Goal: Transaction & Acquisition: Purchase product/service

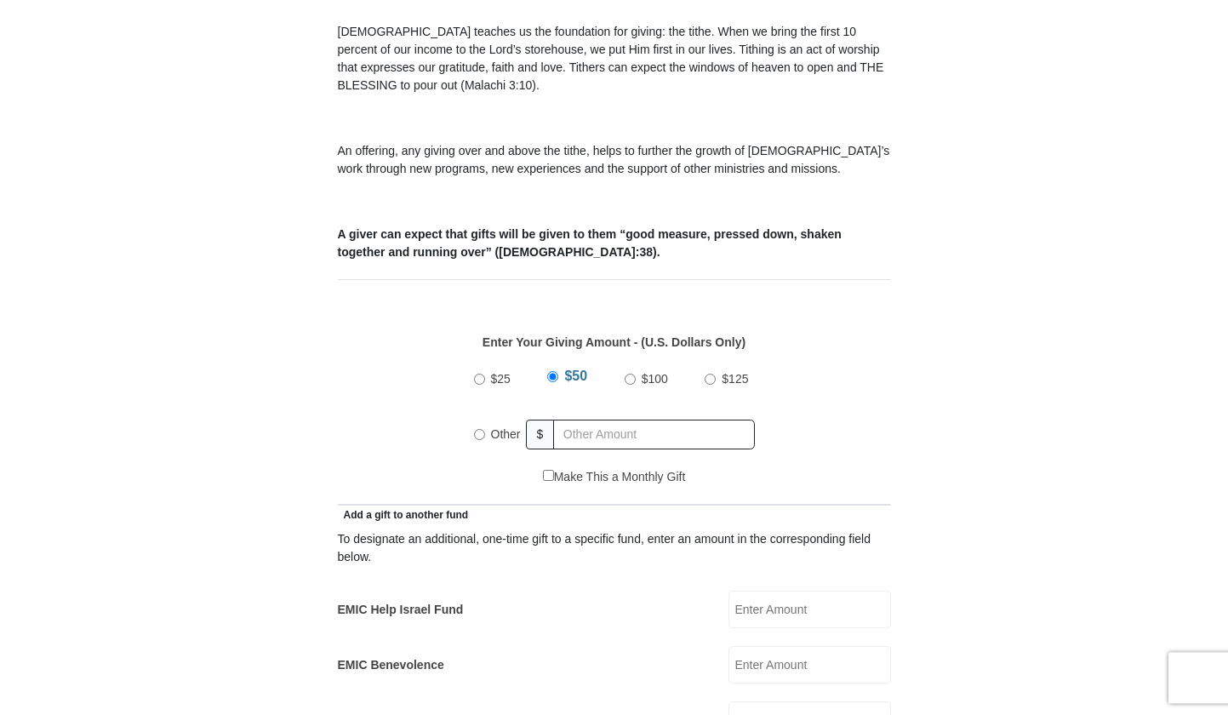
scroll to position [519, 0]
click at [476, 428] on input "Other" at bounding box center [479, 433] width 11 height 11
radio input "true"
click at [625, 419] on input "text" at bounding box center [657, 434] width 195 height 30
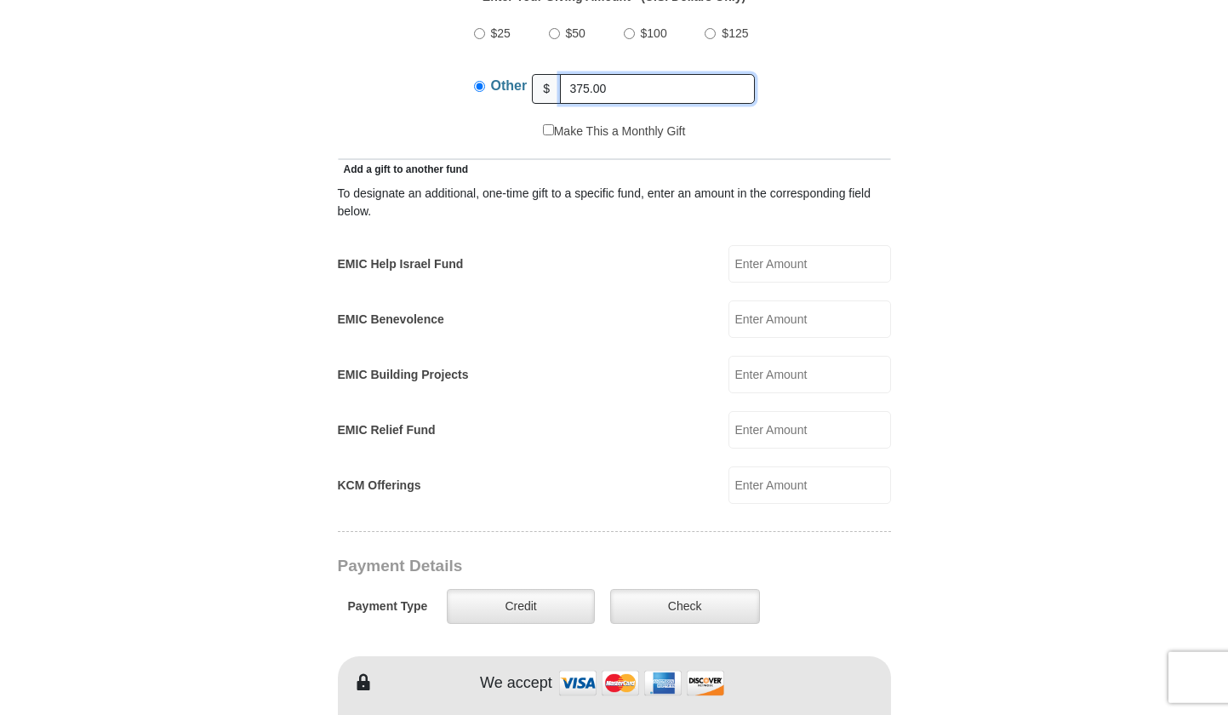
scroll to position [865, 0]
type input "375.00"
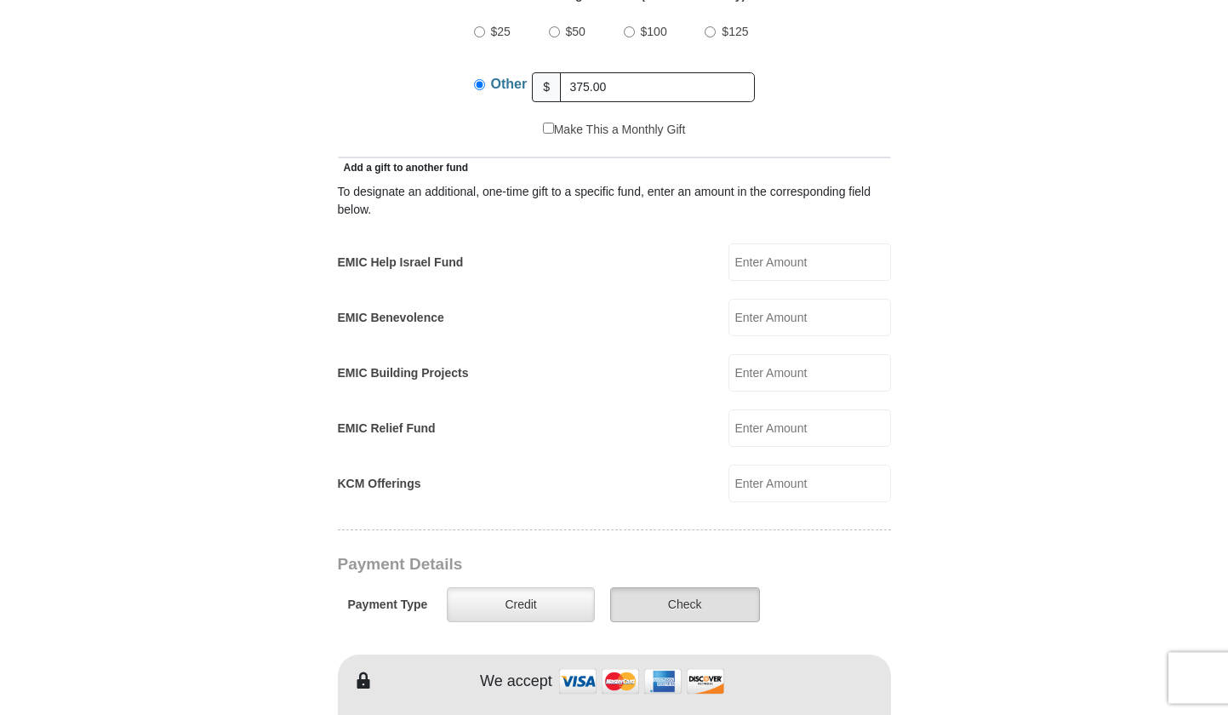
click at [649, 587] on label "Check" at bounding box center [685, 604] width 150 height 35
click at [0, 0] on input "Check" at bounding box center [0, 0] width 0 height 0
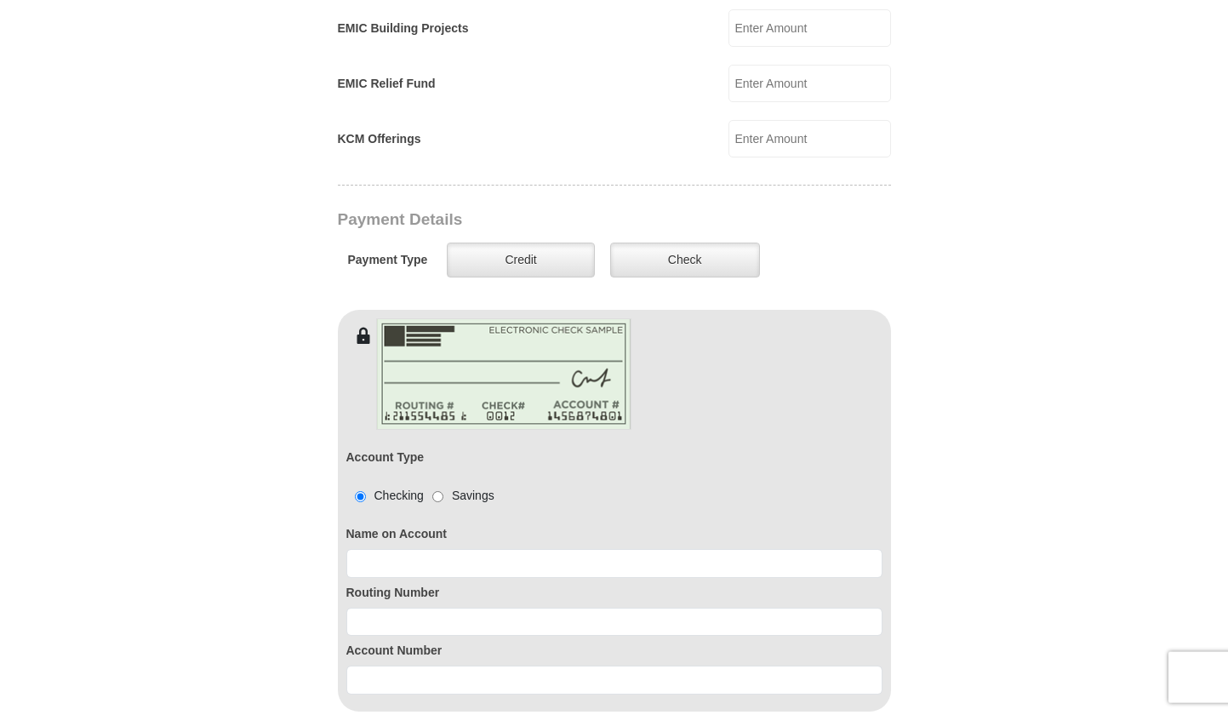
scroll to position [1211, 0]
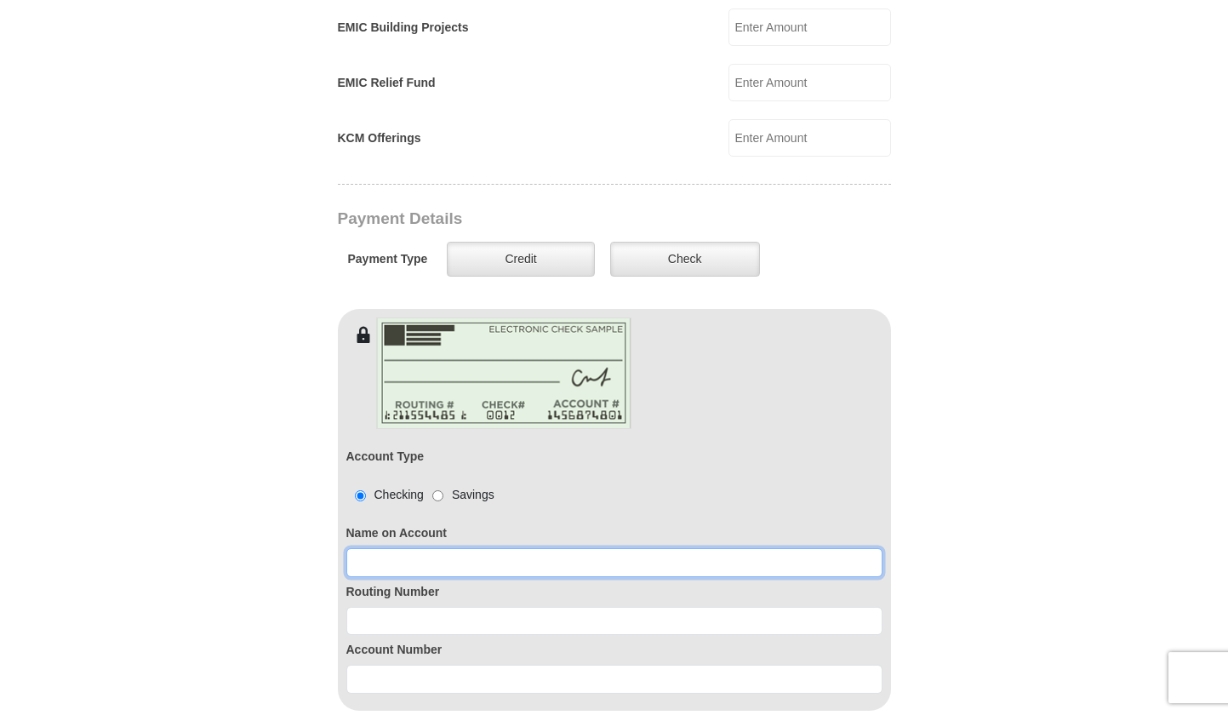
click at [412, 548] on input at bounding box center [614, 562] width 536 height 29
type input "[PERSON_NAME]"
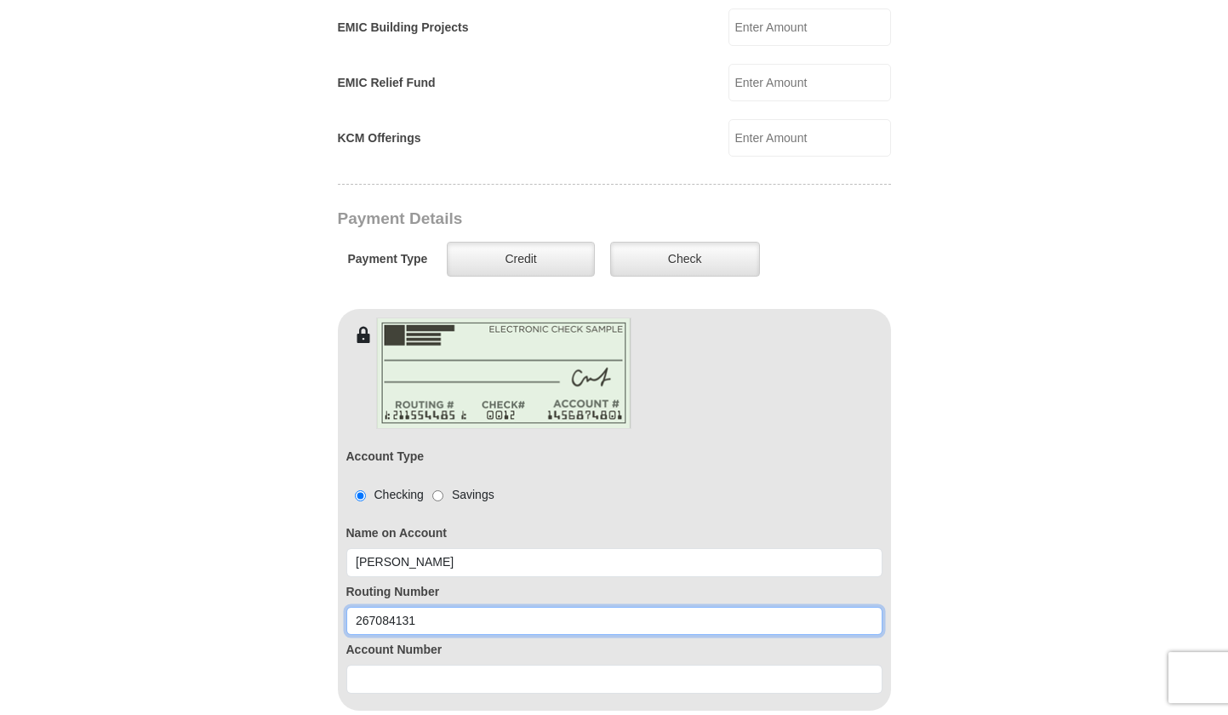
type input "267084131"
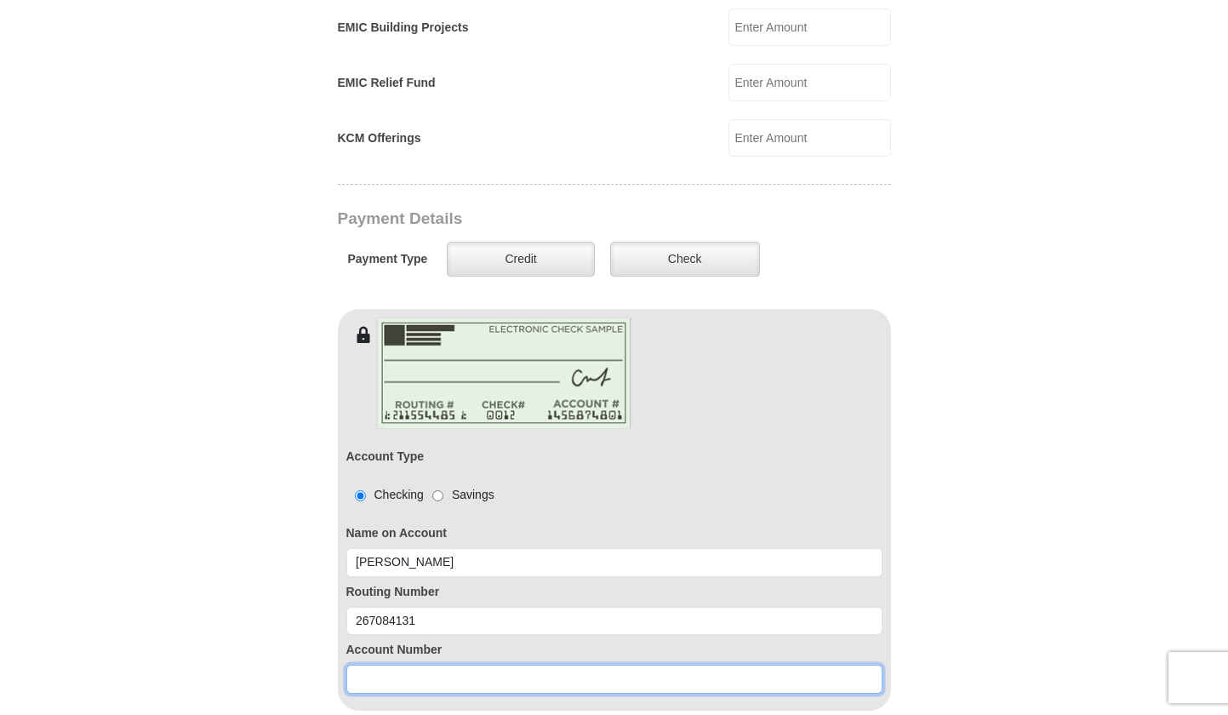
click at [388, 665] on input at bounding box center [614, 679] width 536 height 29
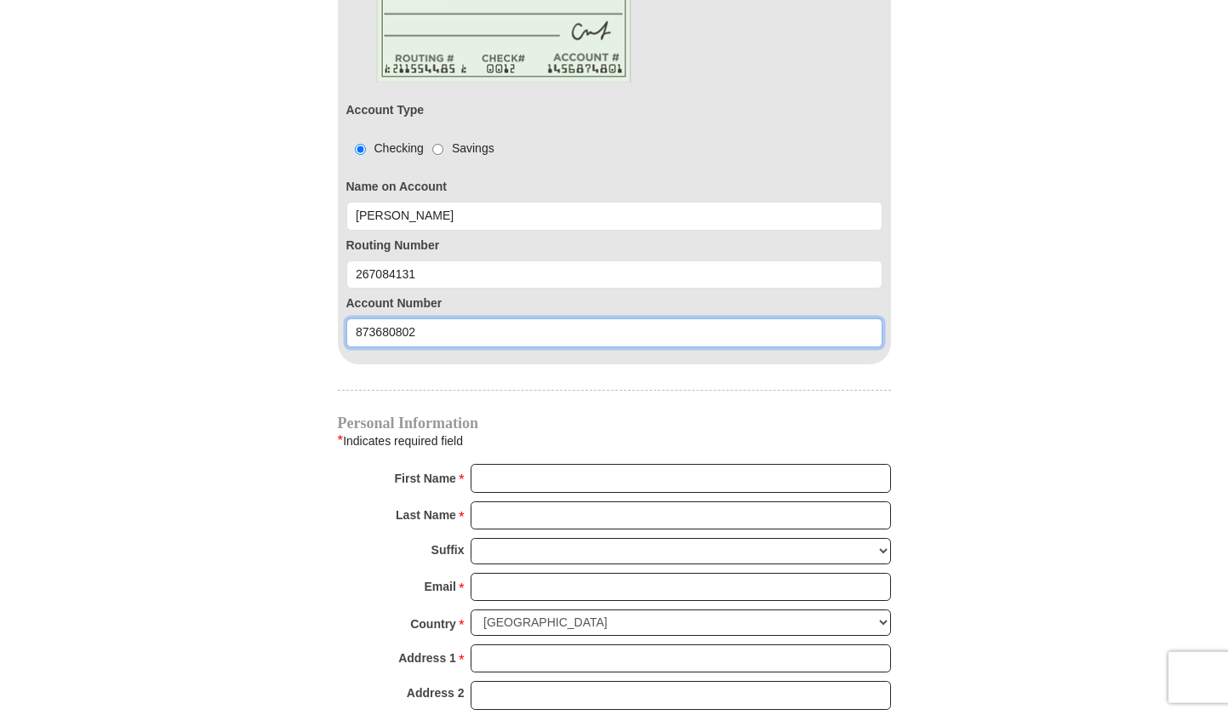
scroll to position [1558, 0]
type input "873680802"
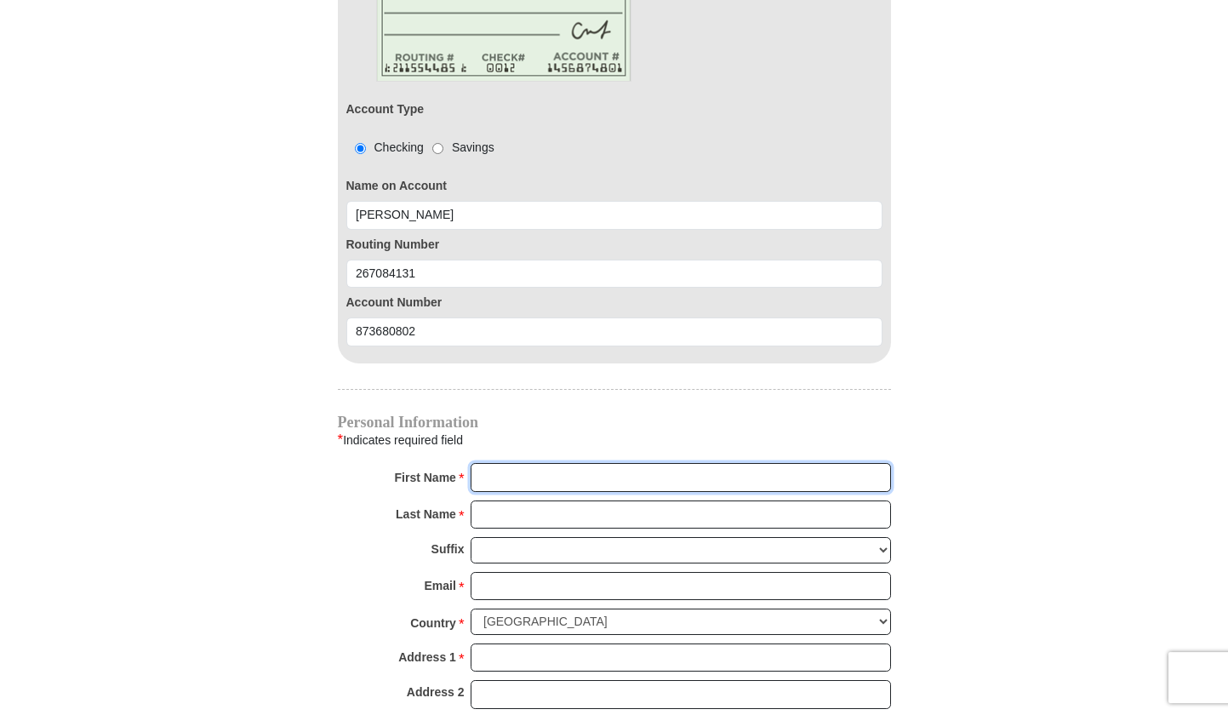
click at [659, 469] on input "First Name *" at bounding box center [681, 477] width 420 height 29
type input "M"
type input "1180 [PERSON_NAME]"
type input "[PERSON_NAME]"
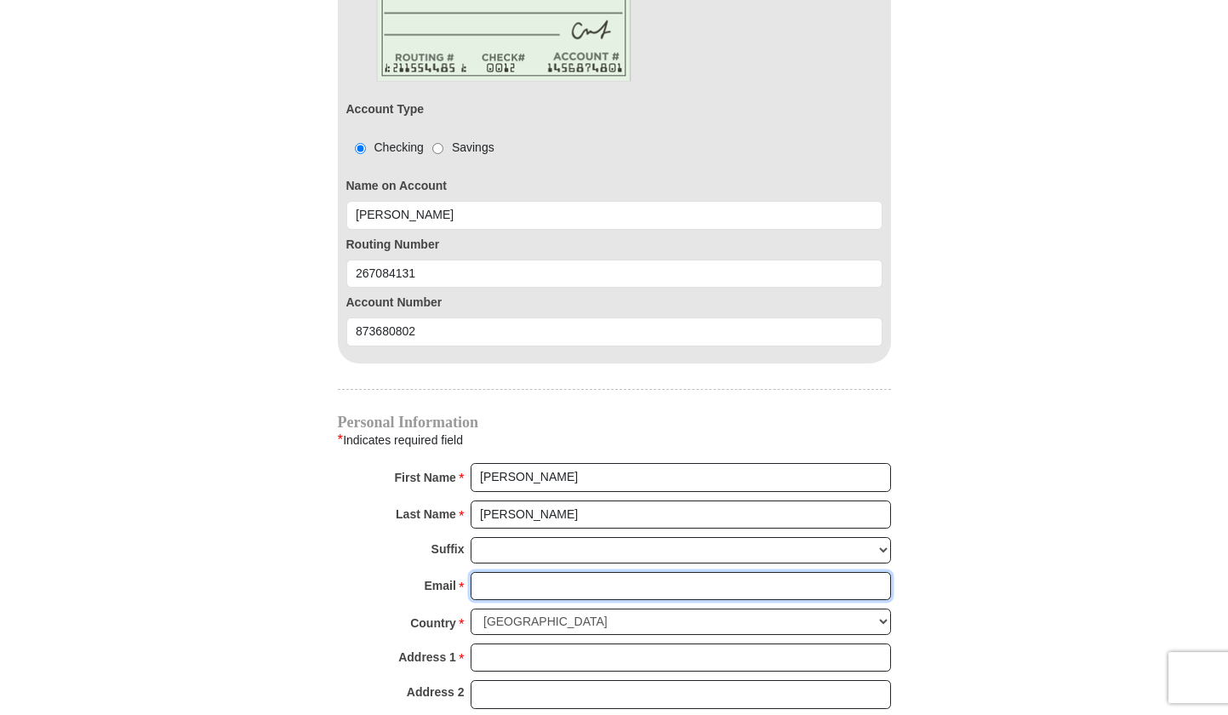
type input "[EMAIL_ADDRESS][DOMAIN_NAME]"
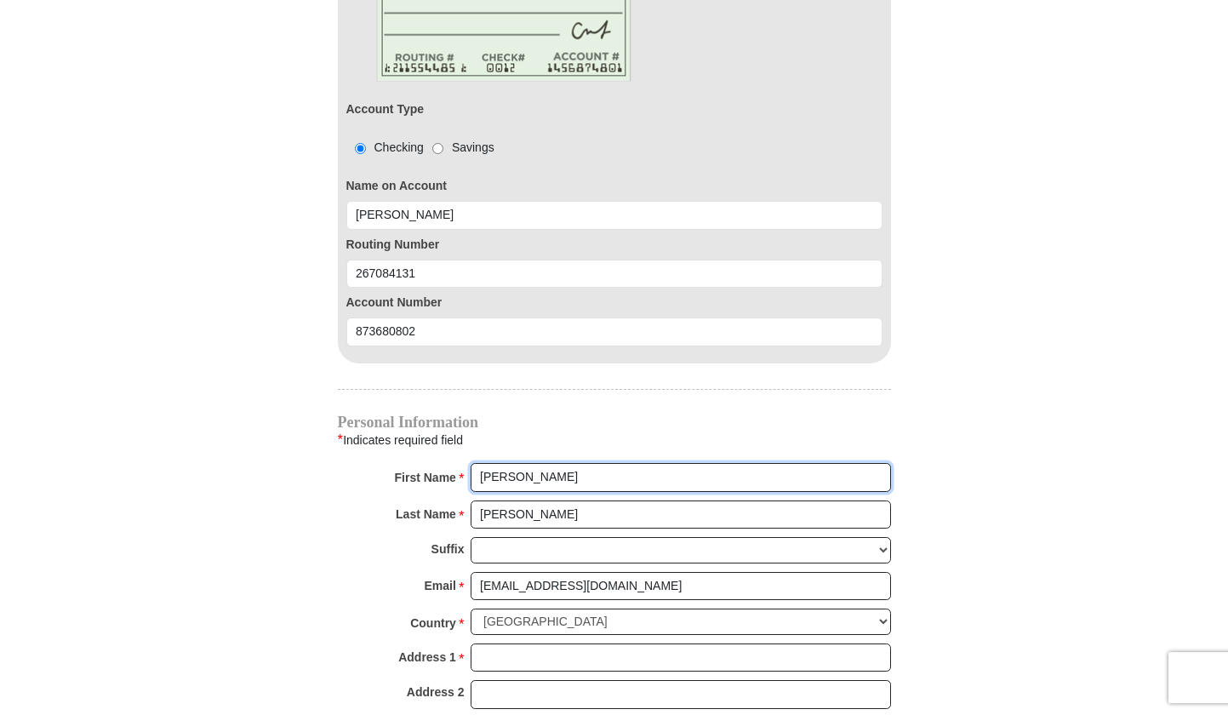
type input "1180 [PERSON_NAME]"
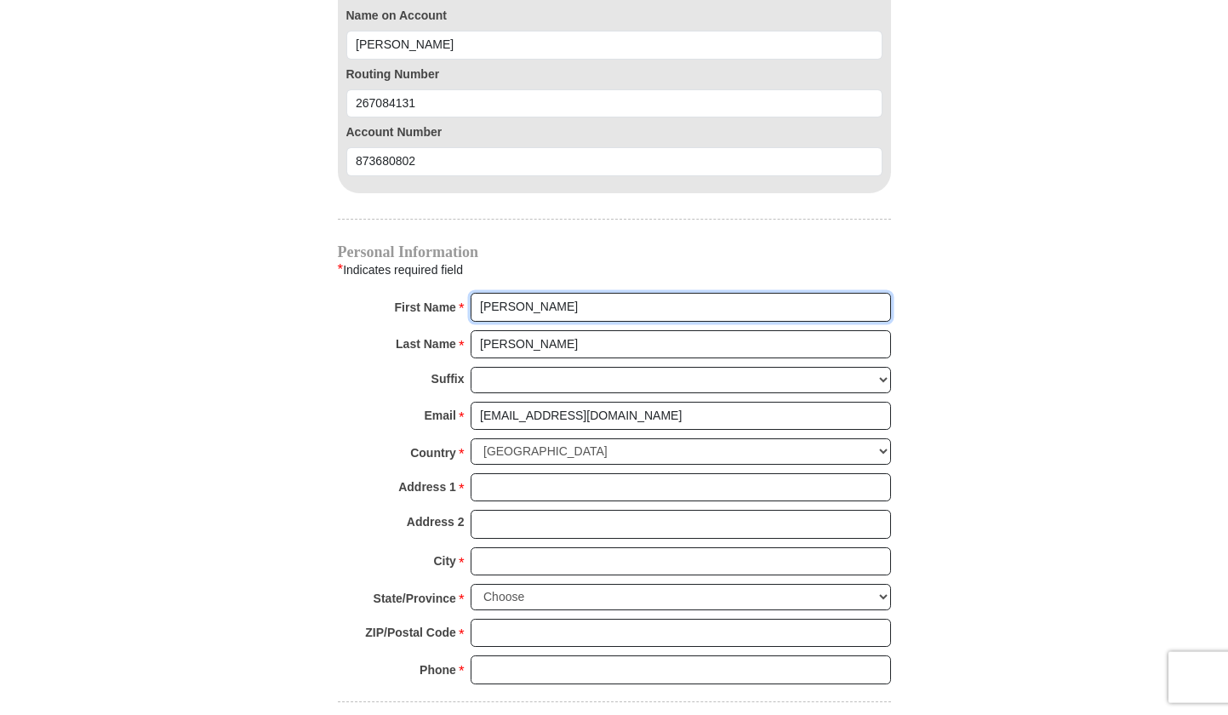
scroll to position [1730, 0]
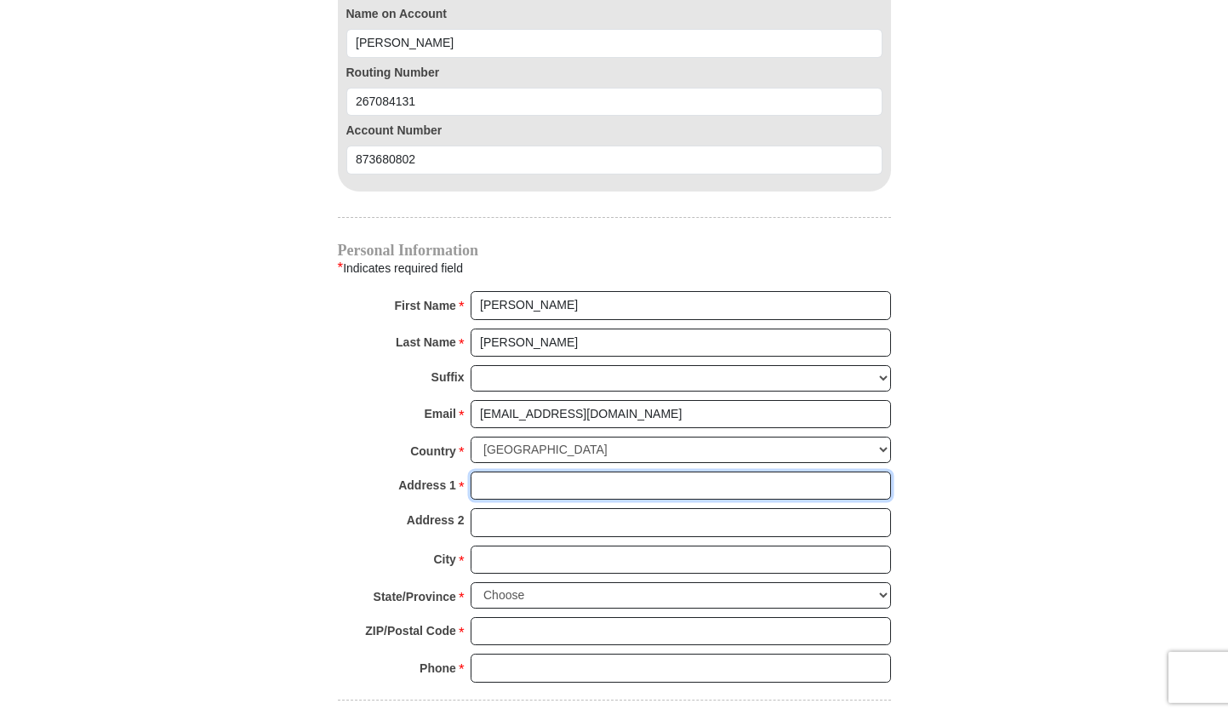
click at [559, 471] on input "Address 1 *" at bounding box center [681, 485] width 420 height 29
type input "[STREET_ADDRESS][PERSON_NAME]"
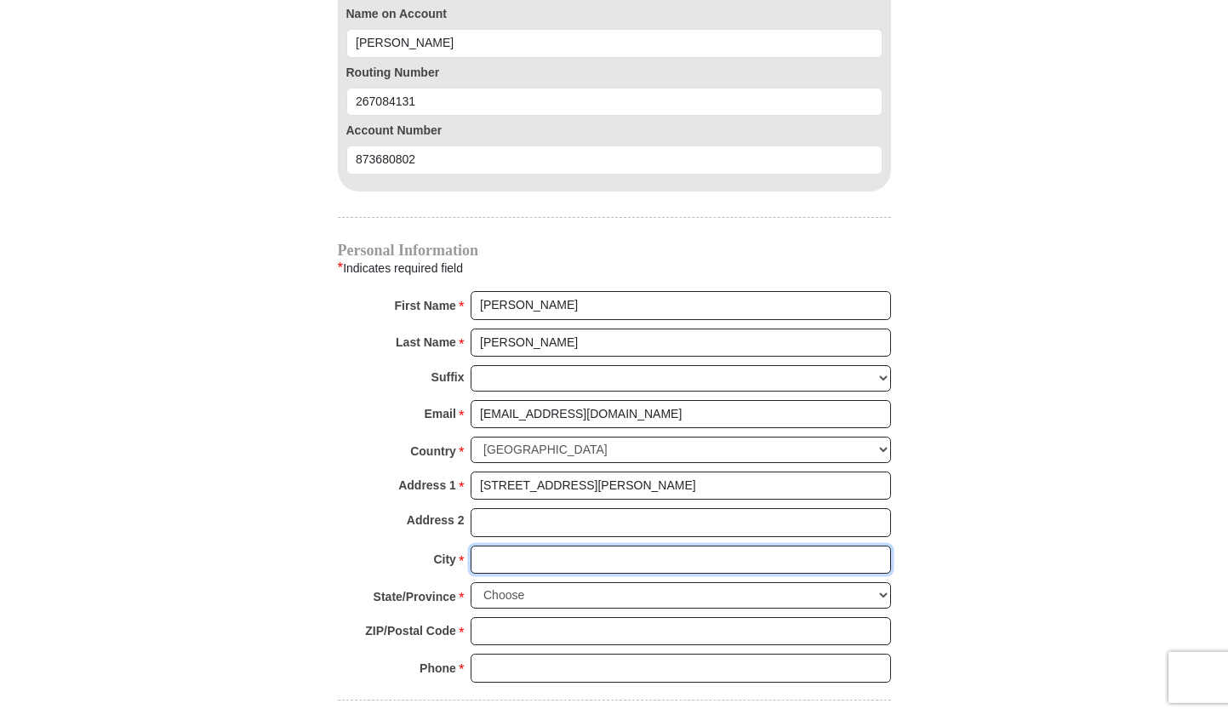
type input "[GEOGRAPHIC_DATA]"
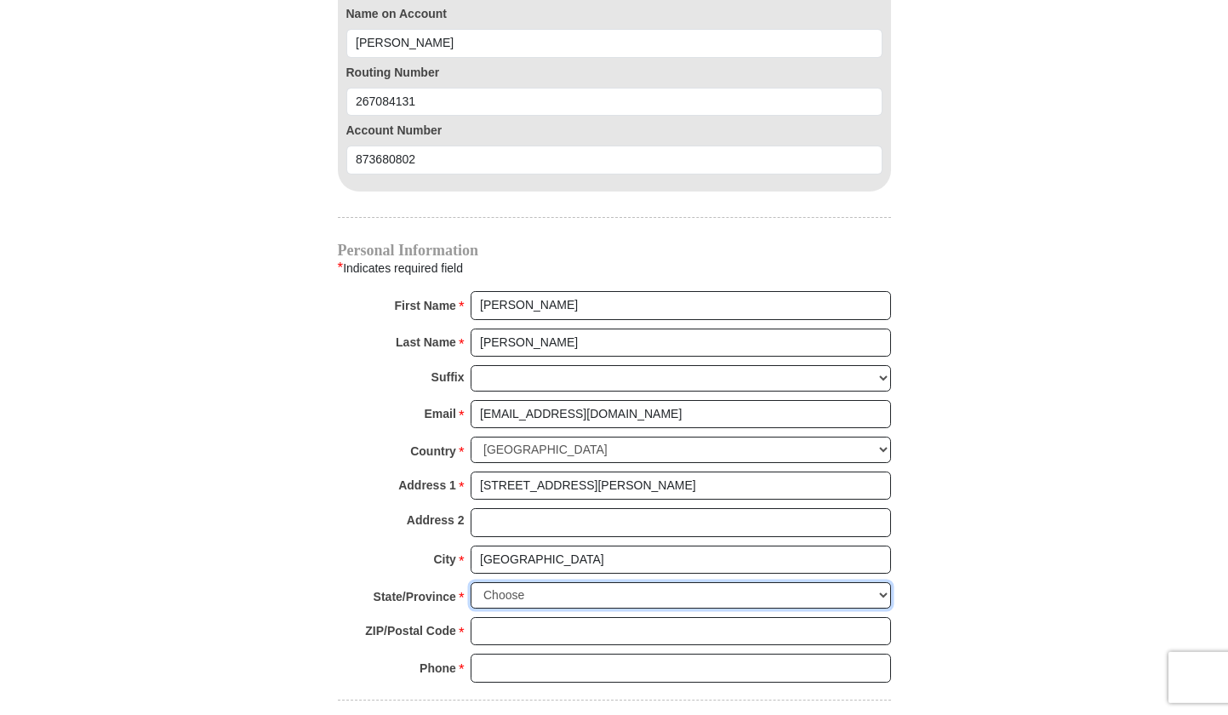
select select "FL"
type input "32119-5510"
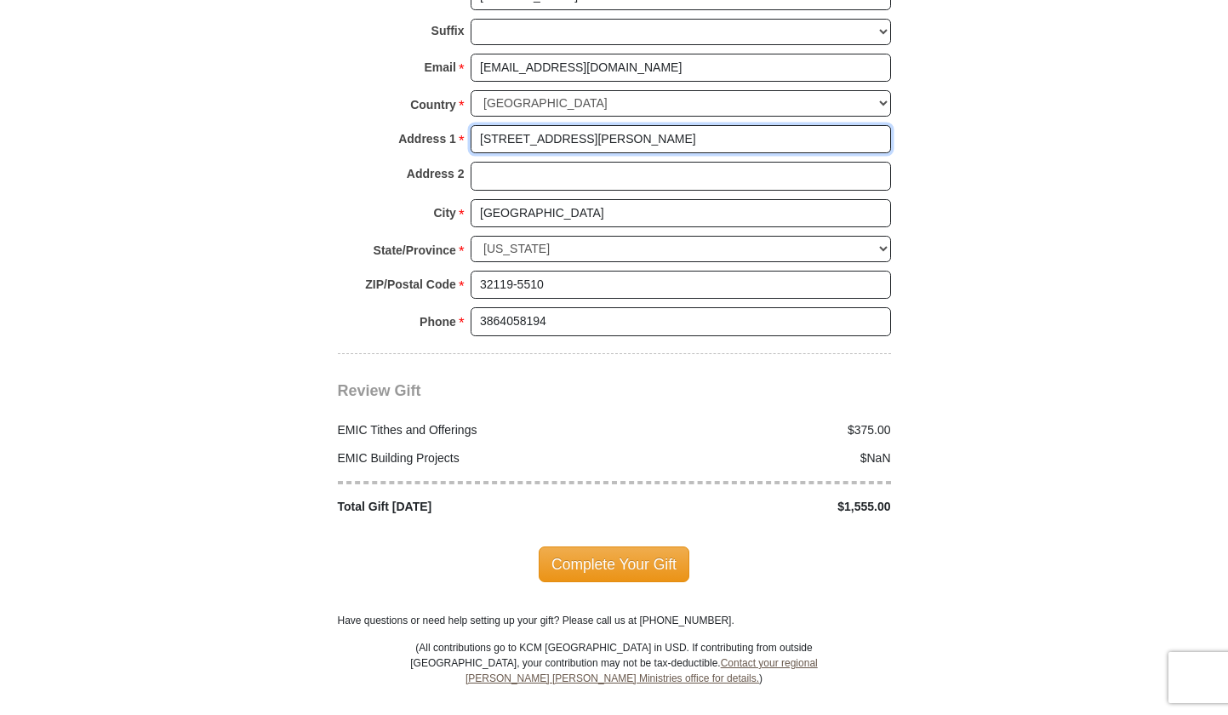
scroll to position [2077, 0]
drag, startPoint x: 578, startPoint y: 301, endPoint x: 408, endPoint y: 282, distance: 170.4
click at [471, 306] on input "3864058194" at bounding box center [681, 320] width 420 height 29
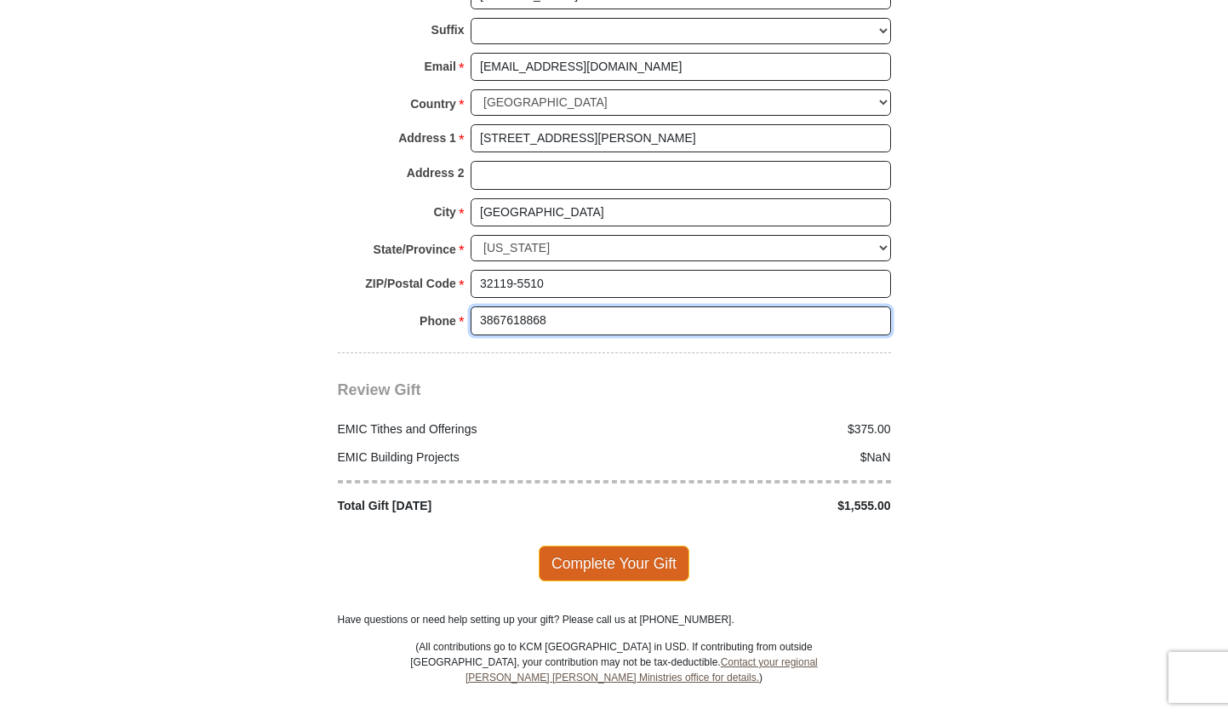
type input "3867618868"
click at [566, 545] on span "Complete Your Gift" at bounding box center [614, 563] width 151 height 36
